Goal: Obtain resource: Download file/media

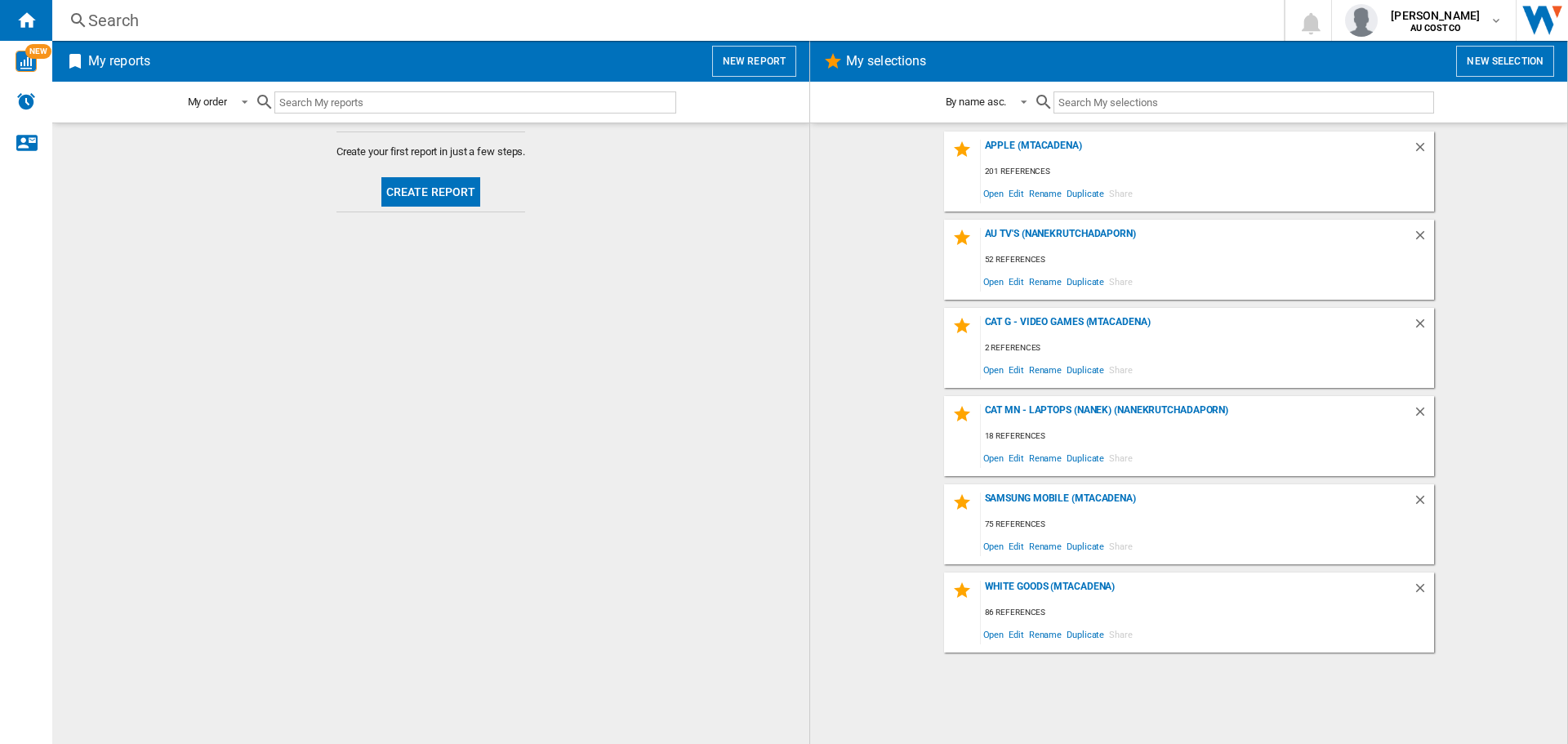
click at [465, 194] on button "Create report" at bounding box center [431, 192] width 100 height 30
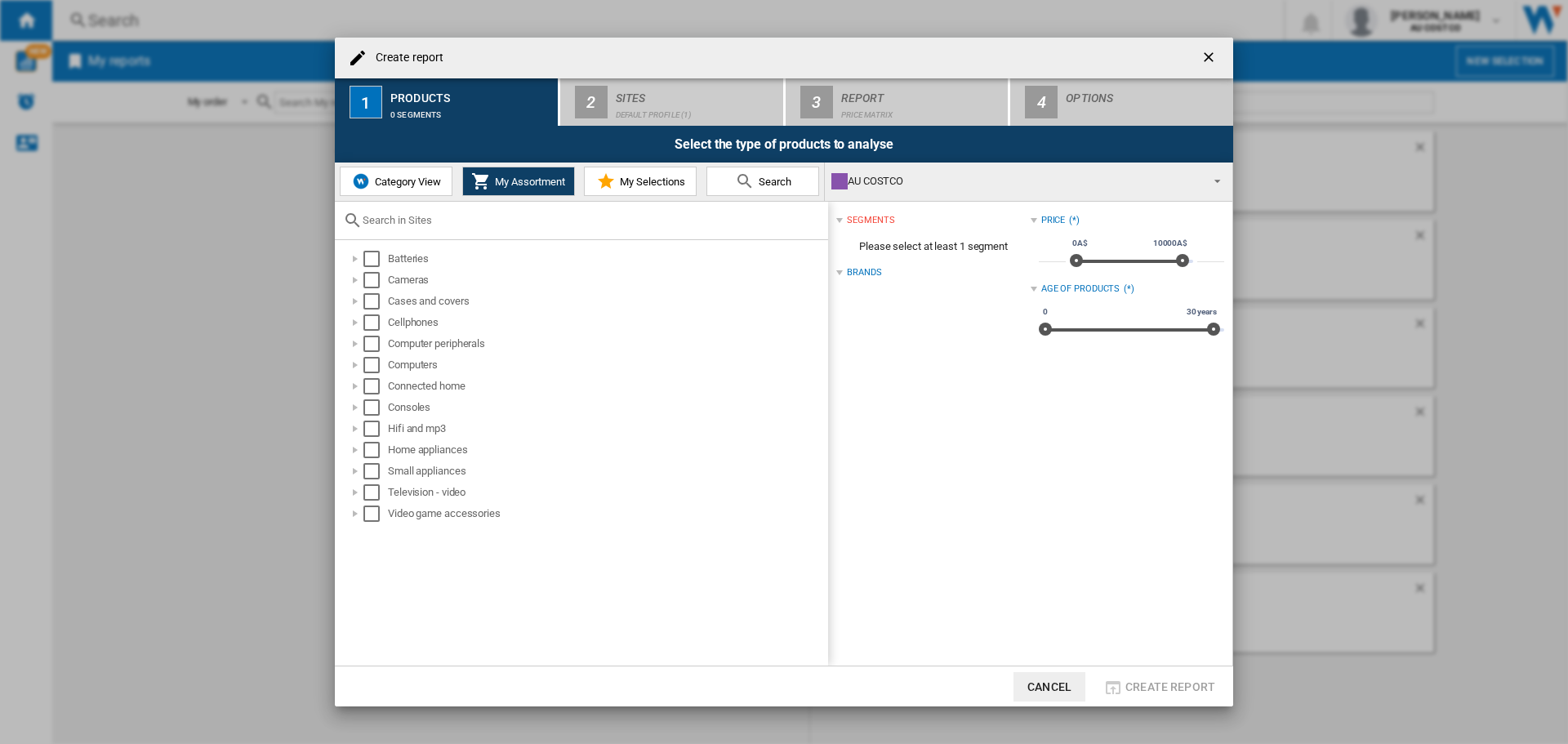
click at [666, 185] on span "My Selections" at bounding box center [650, 182] width 69 height 12
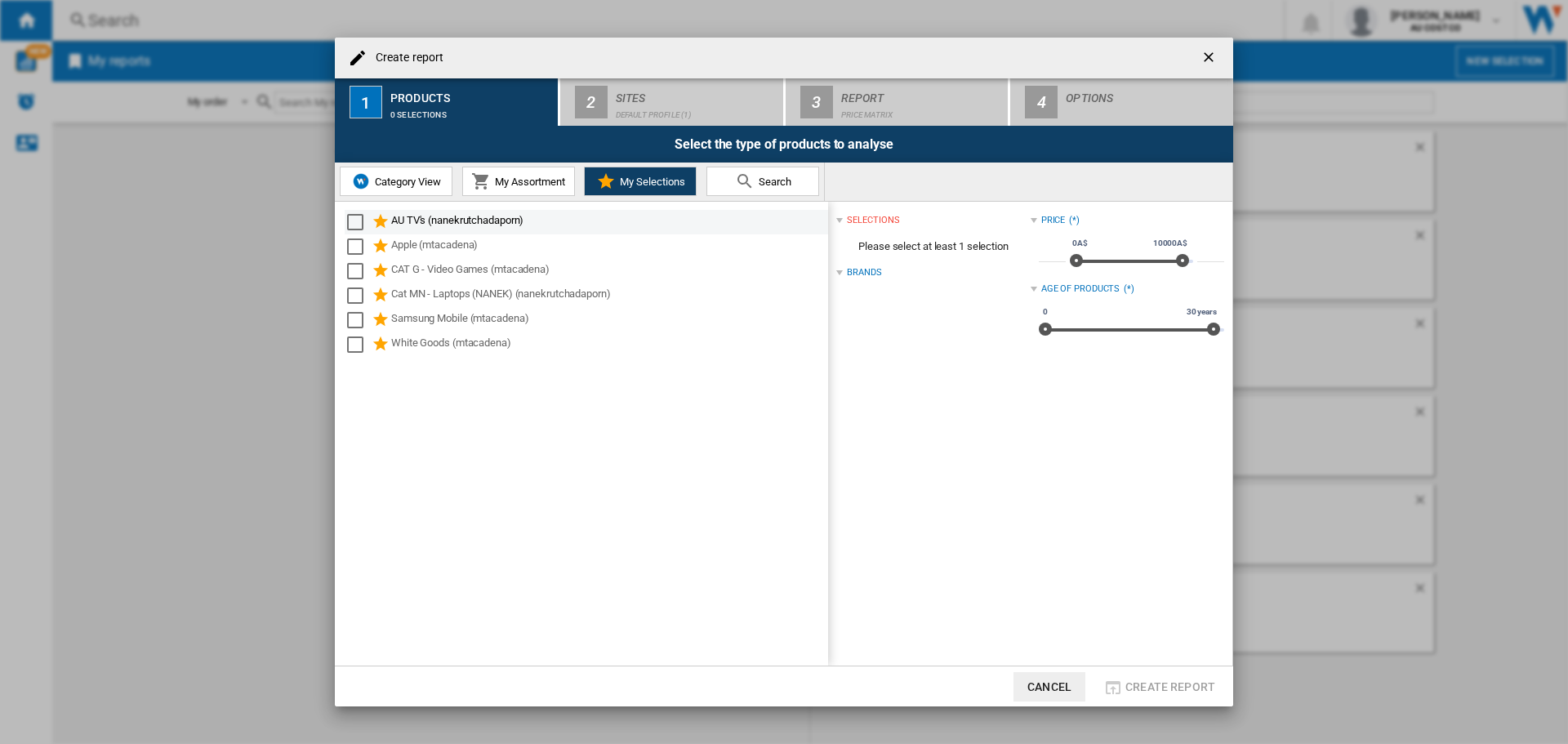
click at [357, 219] on div "Select" at bounding box center [356, 222] width 17 height 17
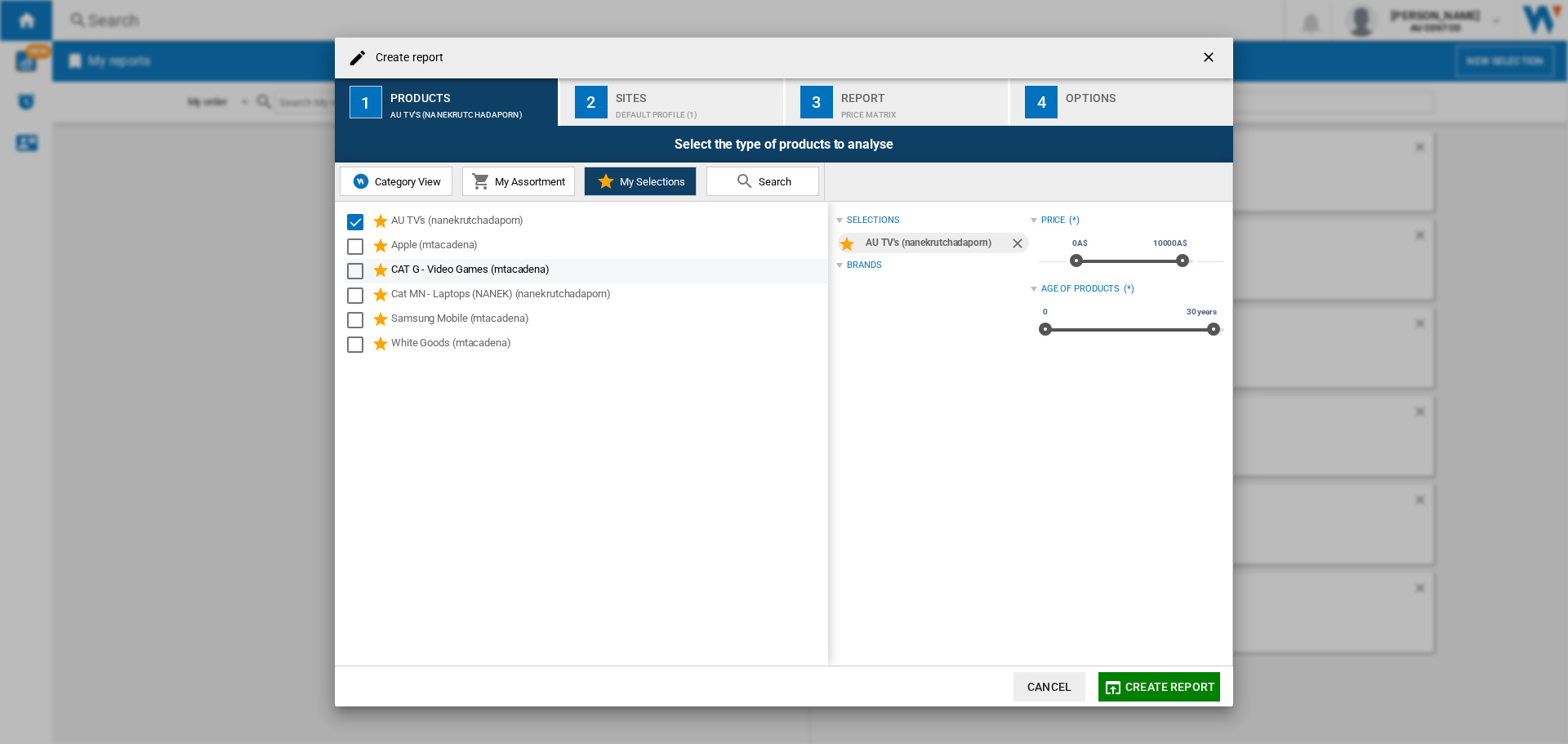
click at [357, 249] on div "Select" at bounding box center [356, 247] width 17 height 17
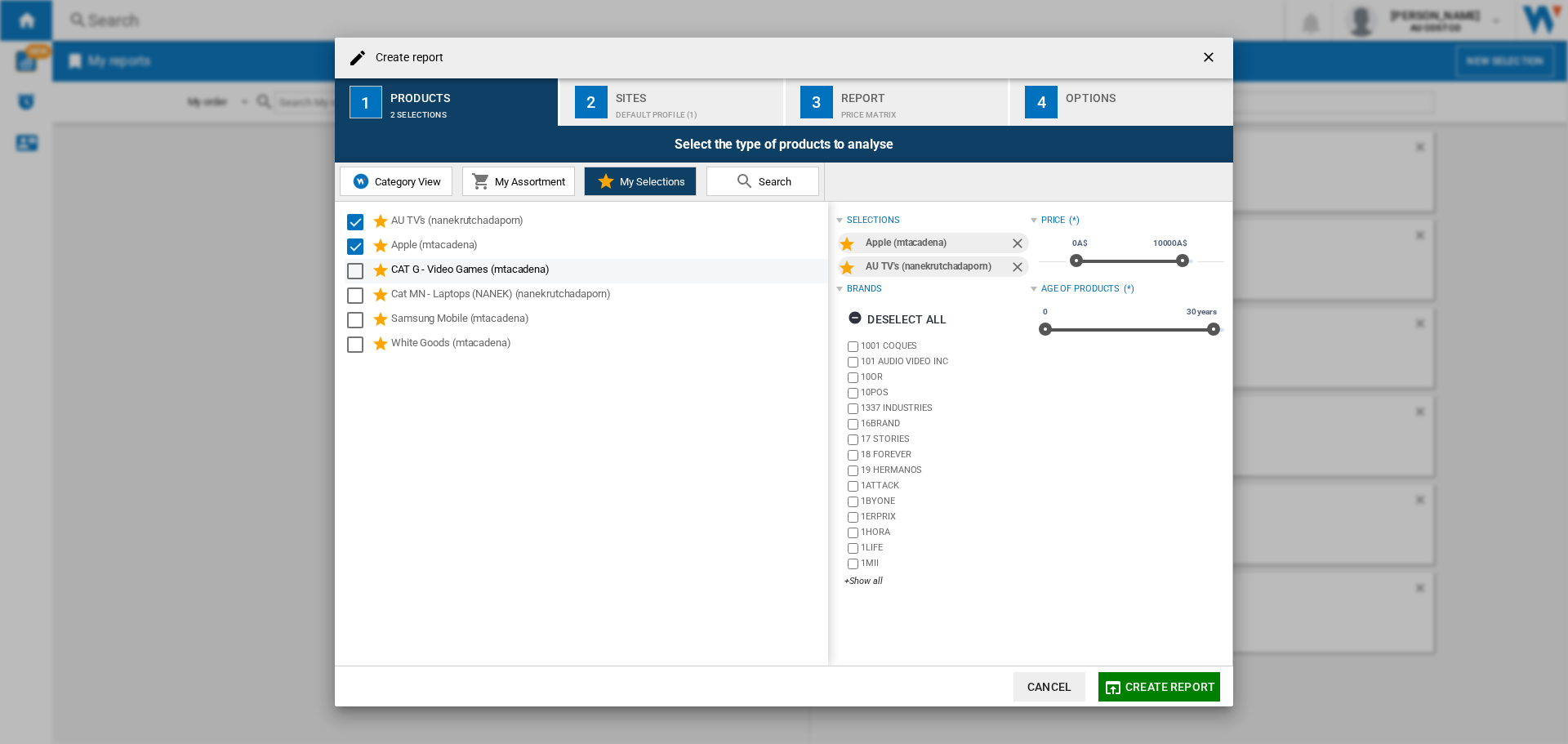
click at [356, 272] on div "Select" at bounding box center [356, 272] width 17 height 17
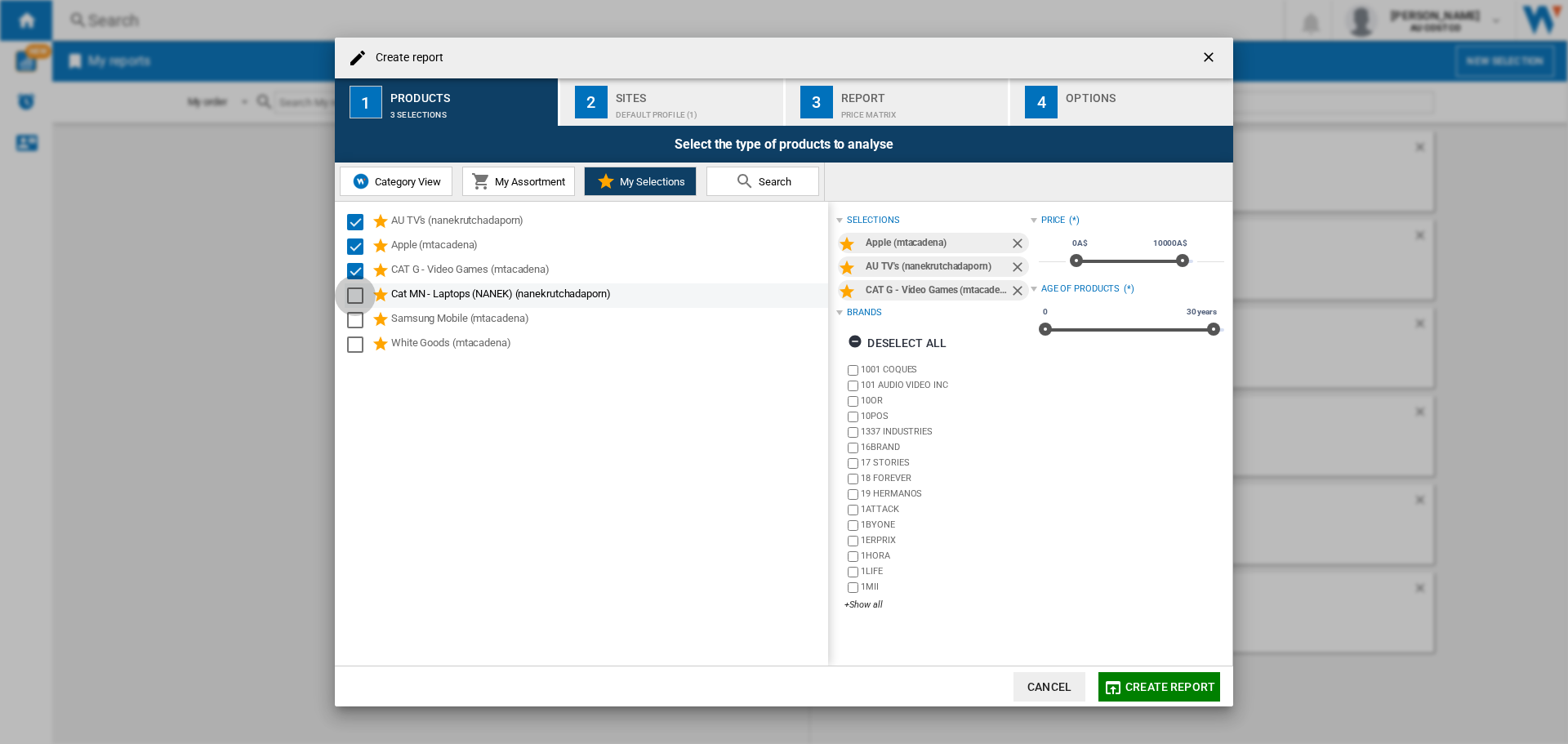
click at [357, 298] on div "Select" at bounding box center [356, 296] width 17 height 17
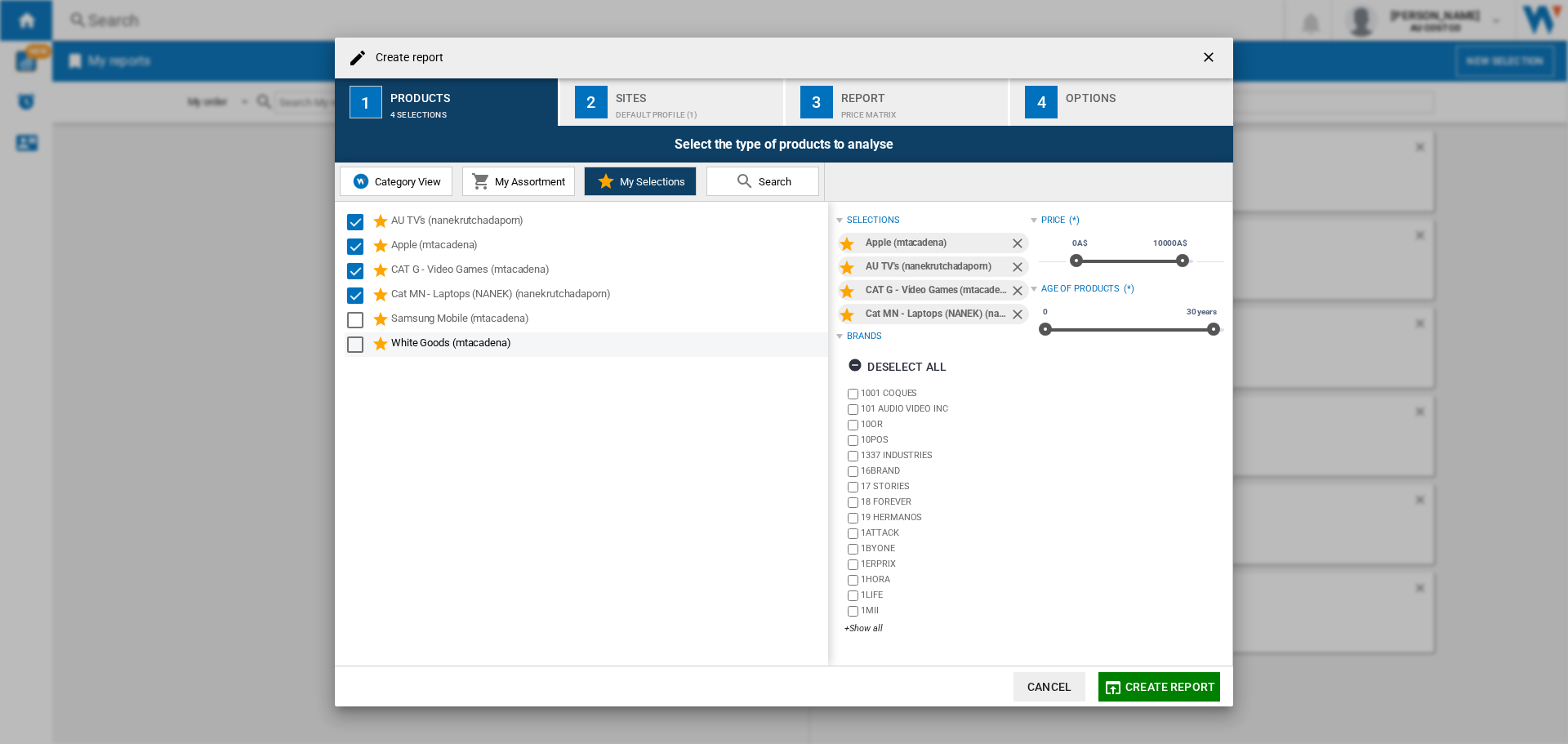
click at [357, 323] on div "Select" at bounding box center [356, 320] width 17 height 17
click at [356, 348] on div "Select" at bounding box center [356, 345] width 17 height 17
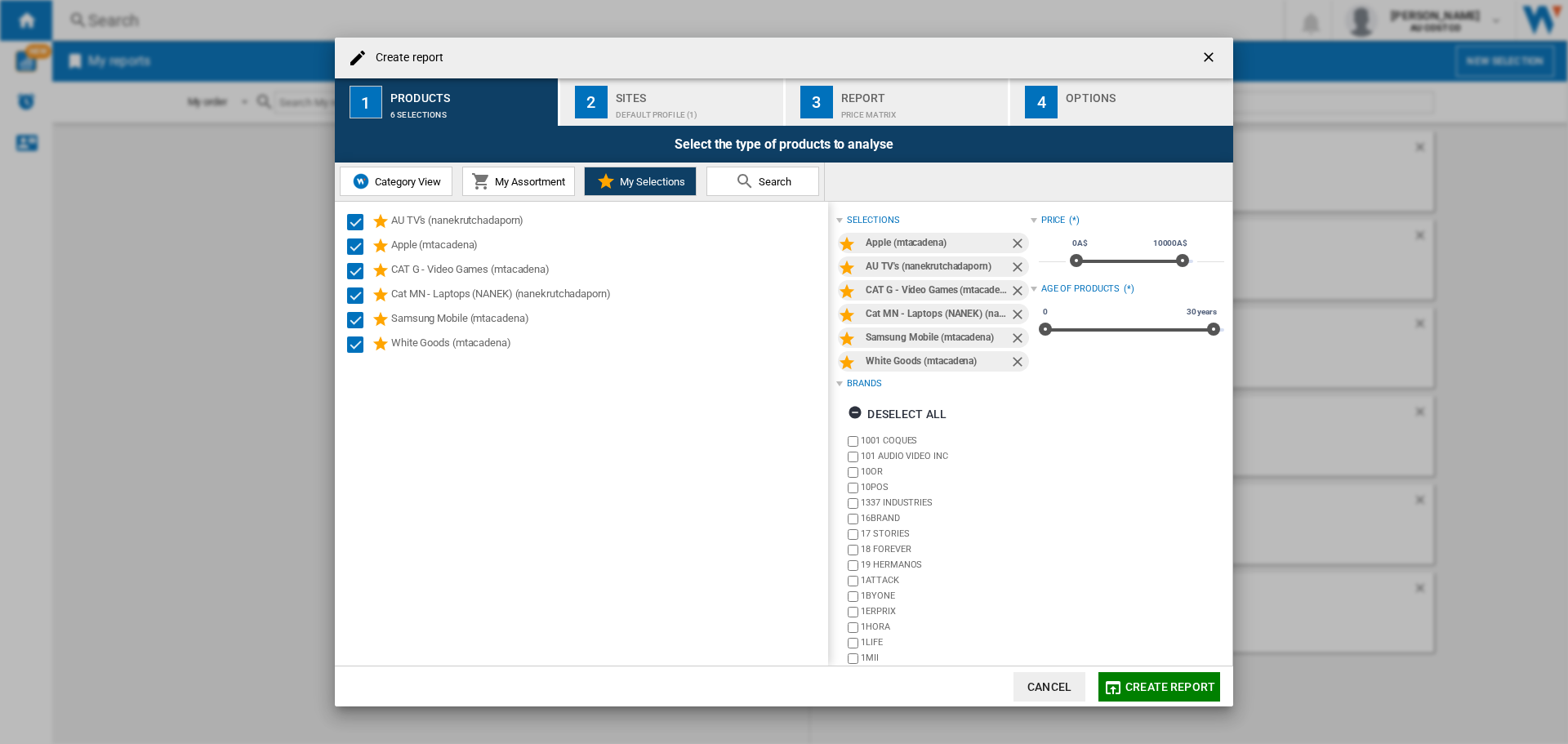
click at [664, 107] on div "Default profile (1)" at bounding box center [696, 111] width 161 height 17
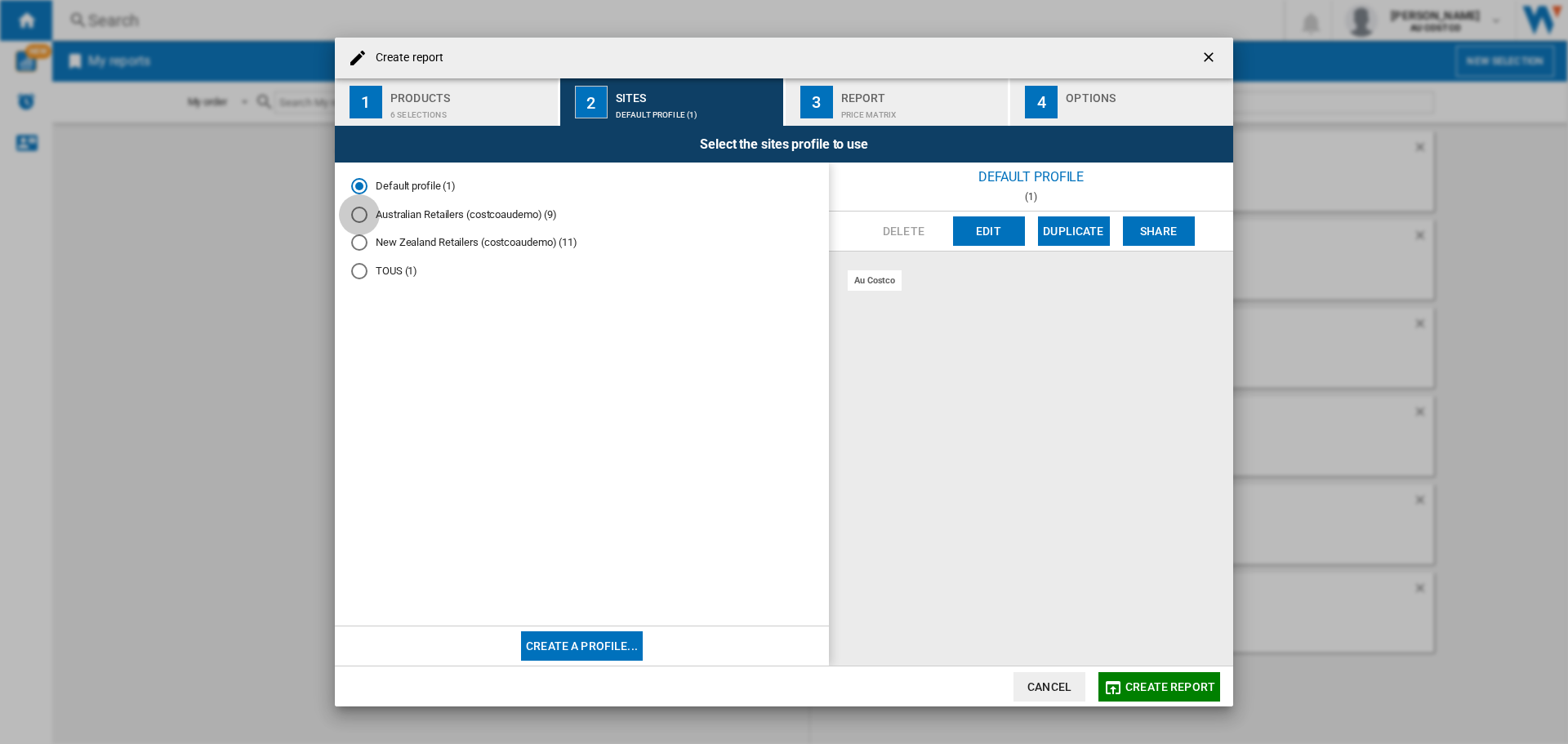
click at [356, 216] on div "Australian Retailers (costcoaudemo) (9)" at bounding box center [359, 215] width 17 height 17
click at [895, 116] on div "Price Matrix" at bounding box center [921, 111] width 161 height 17
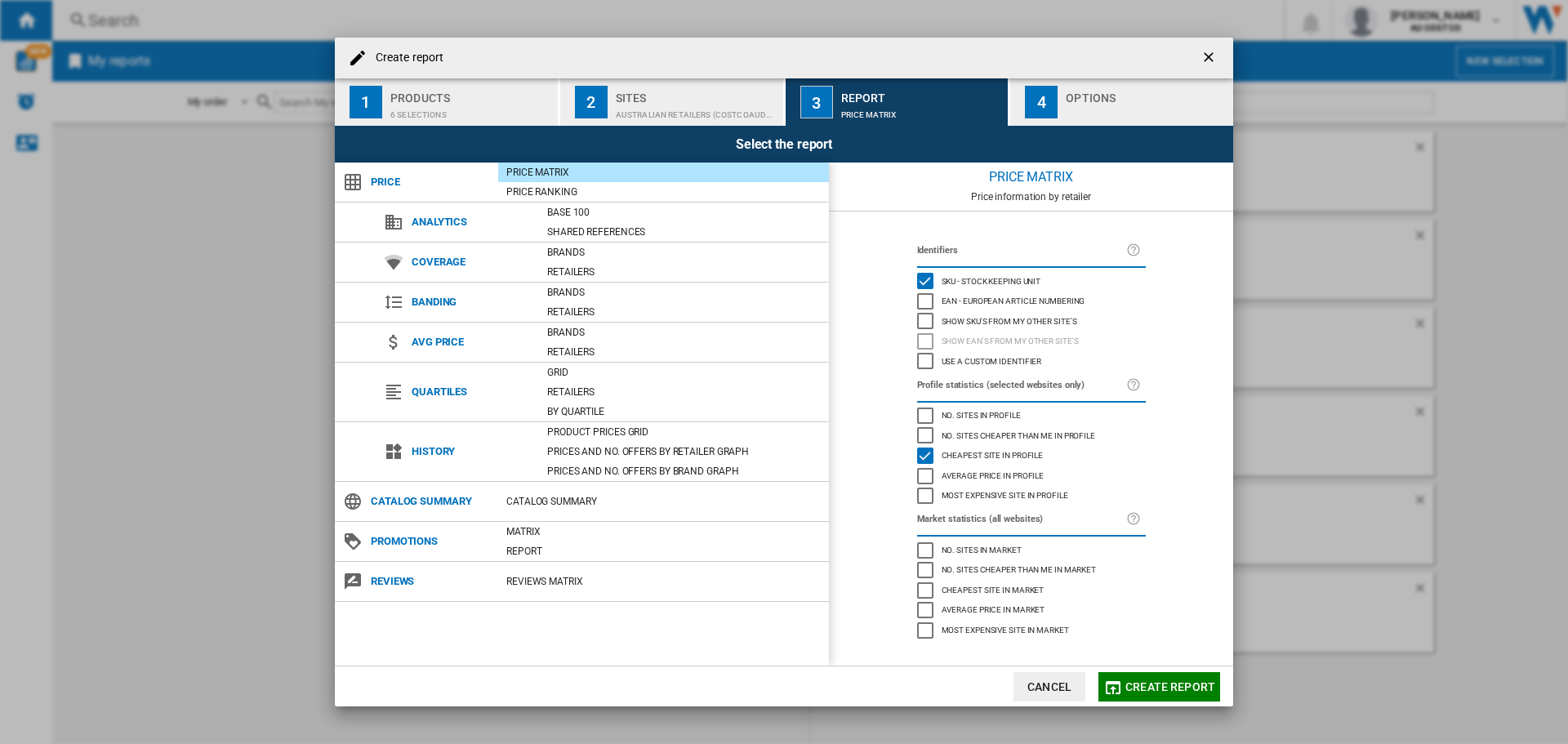
click at [672, 109] on div "Australian Retailers (costcoaudemo) (9)" at bounding box center [696, 111] width 161 height 17
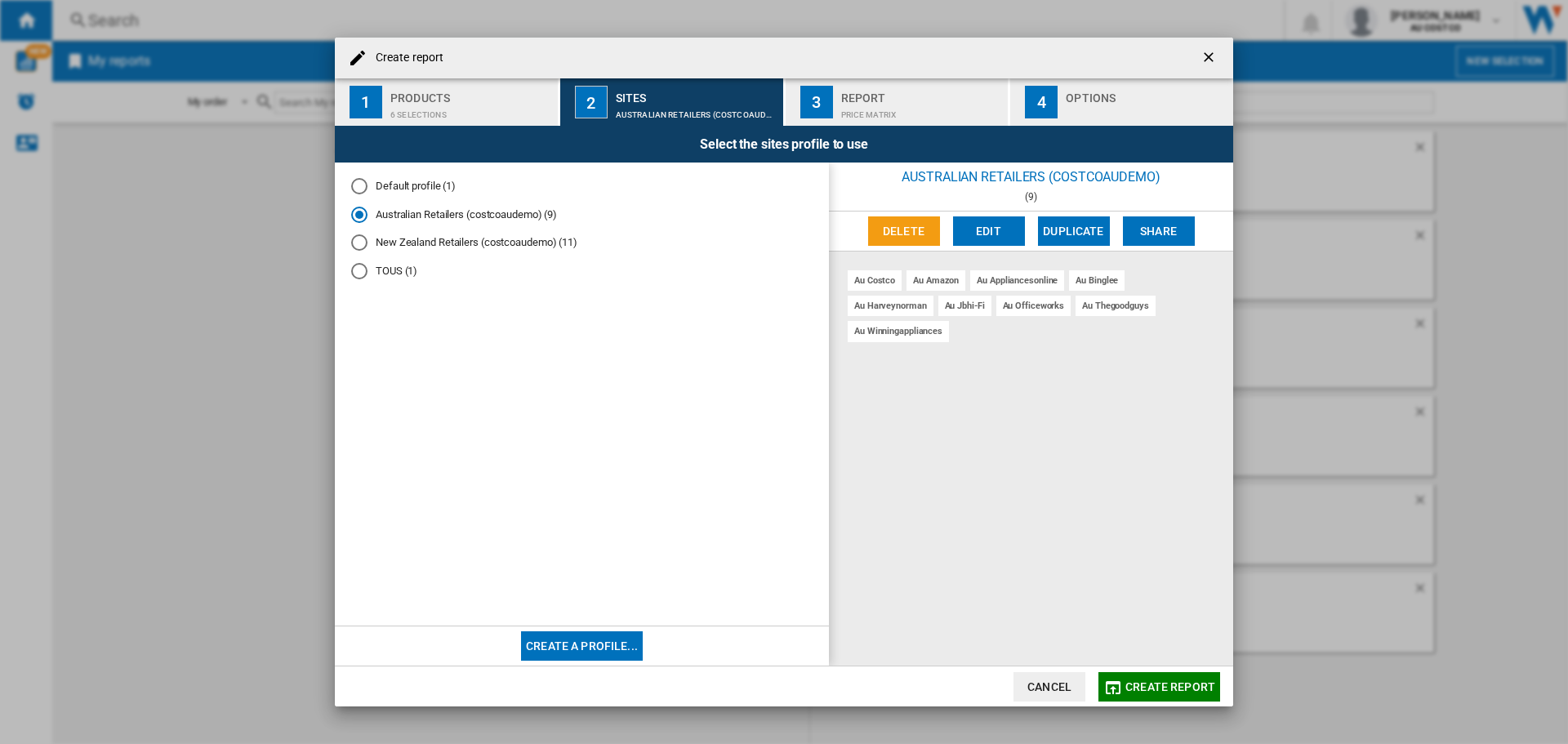
click at [1176, 688] on span "Create report" at bounding box center [1169, 687] width 90 height 13
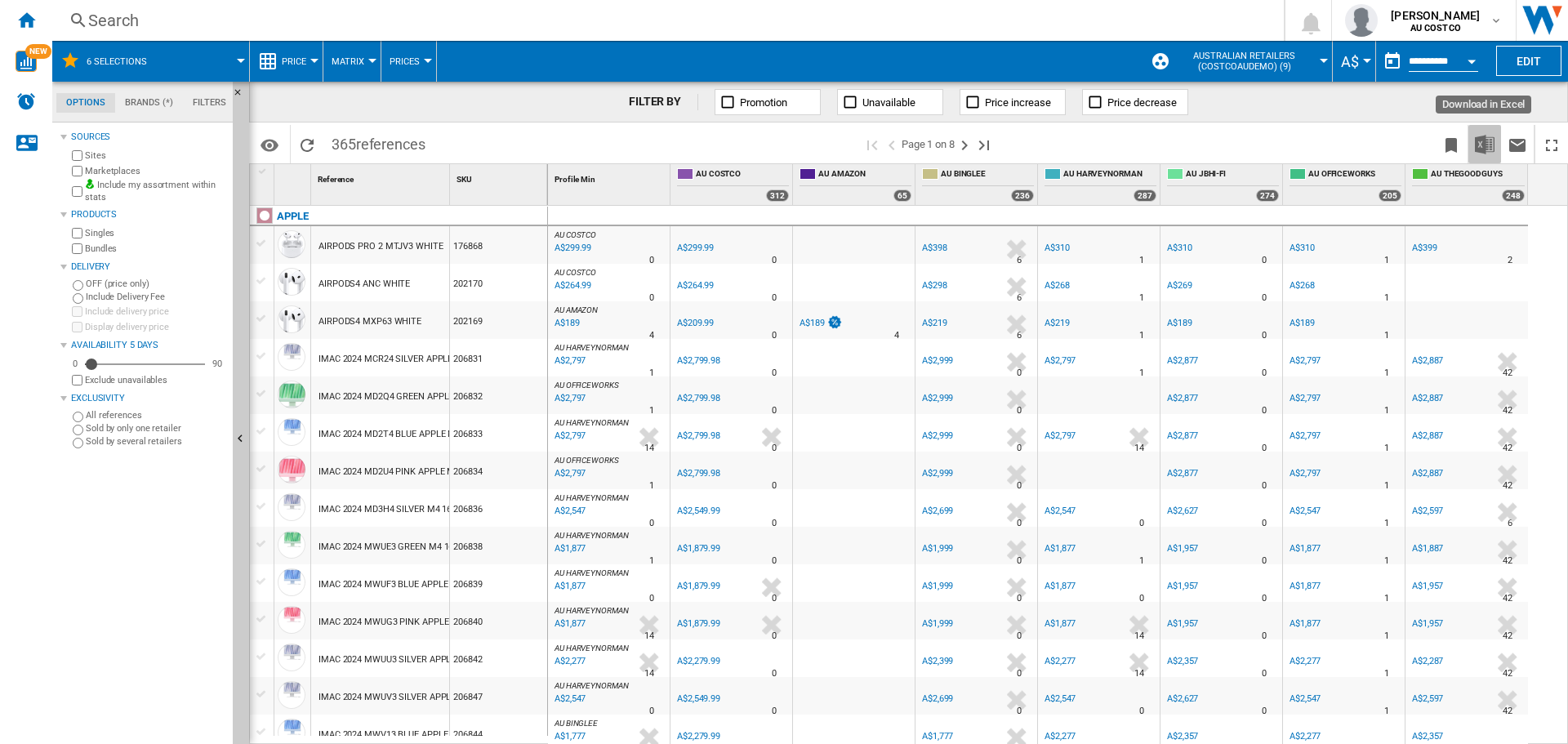
click at [1484, 142] on img "Download in Excel" at bounding box center [1485, 145] width 20 height 20
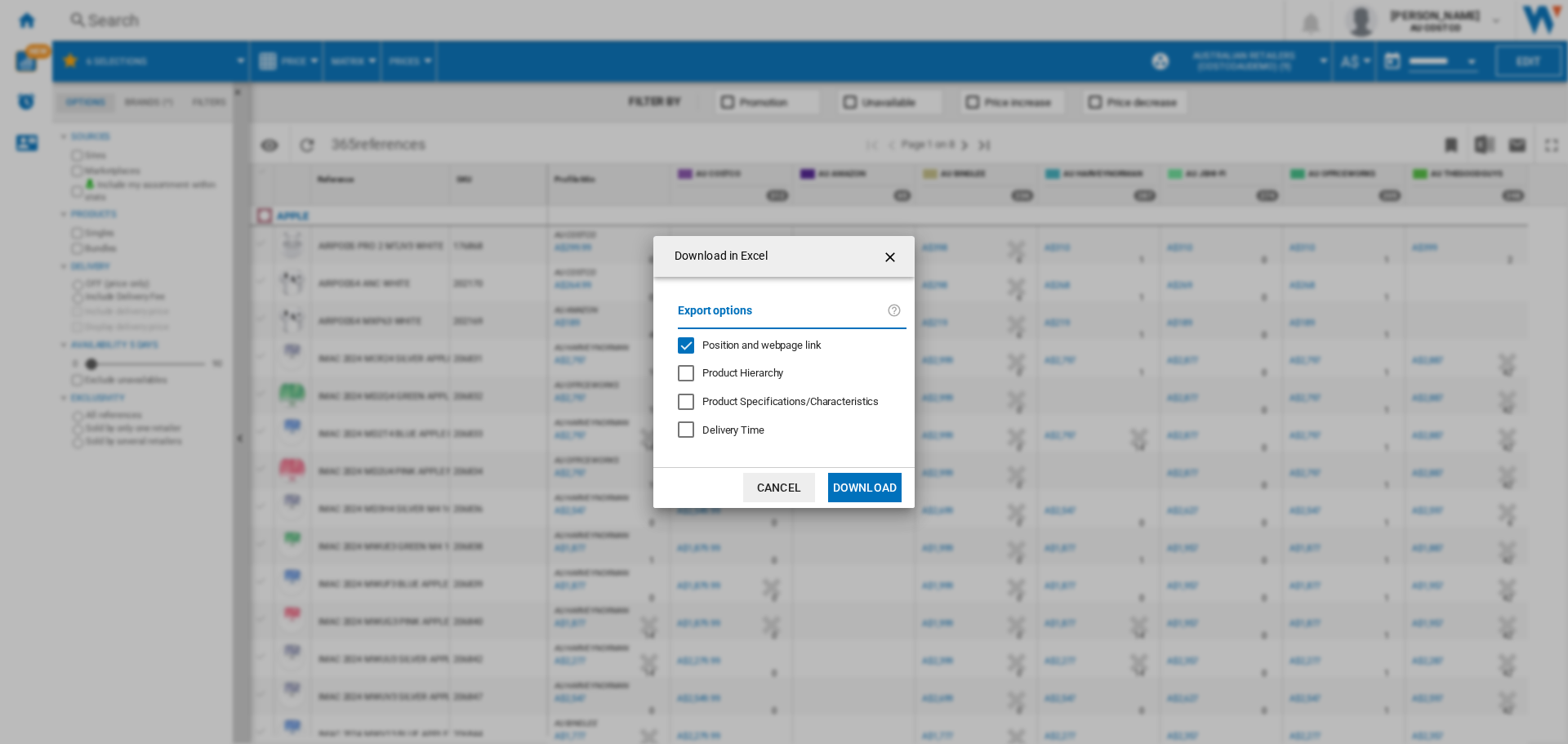
click at [875, 479] on button "Download" at bounding box center [864, 488] width 73 height 30
